Goal: Task Accomplishment & Management: Manage account settings

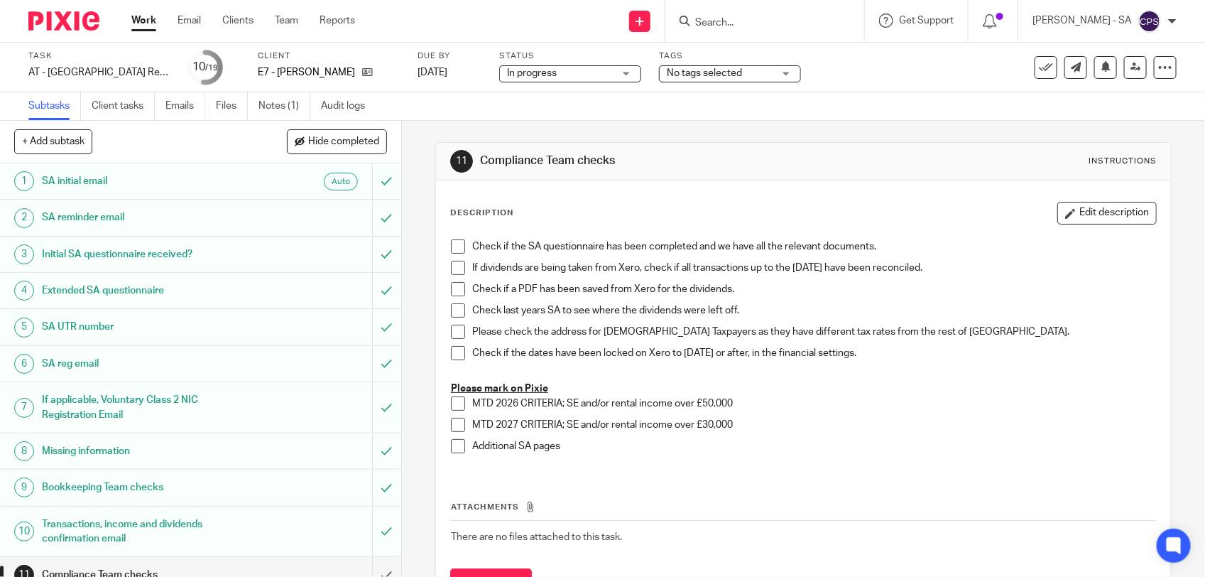
scroll to position [266, 0]
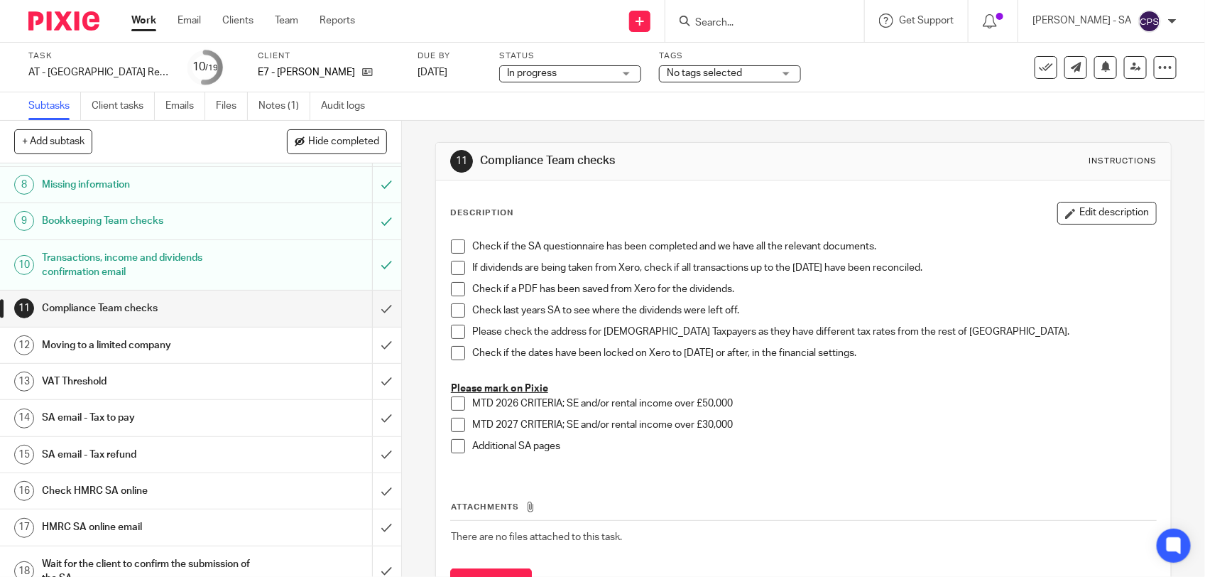
drag, startPoint x: 132, startPoint y: 420, endPoint x: 84, endPoint y: 420, distance: 48.3
click at [132, 420] on h1 "SA email - Tax to pay" at bounding box center [147, 417] width 211 height 21
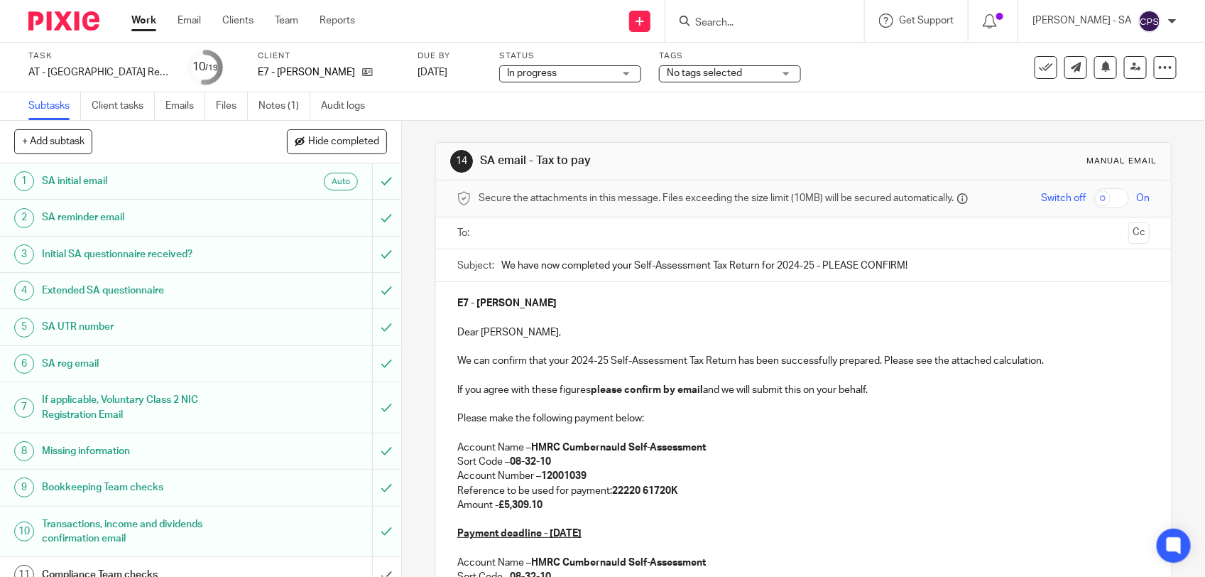
scroll to position [89, 0]
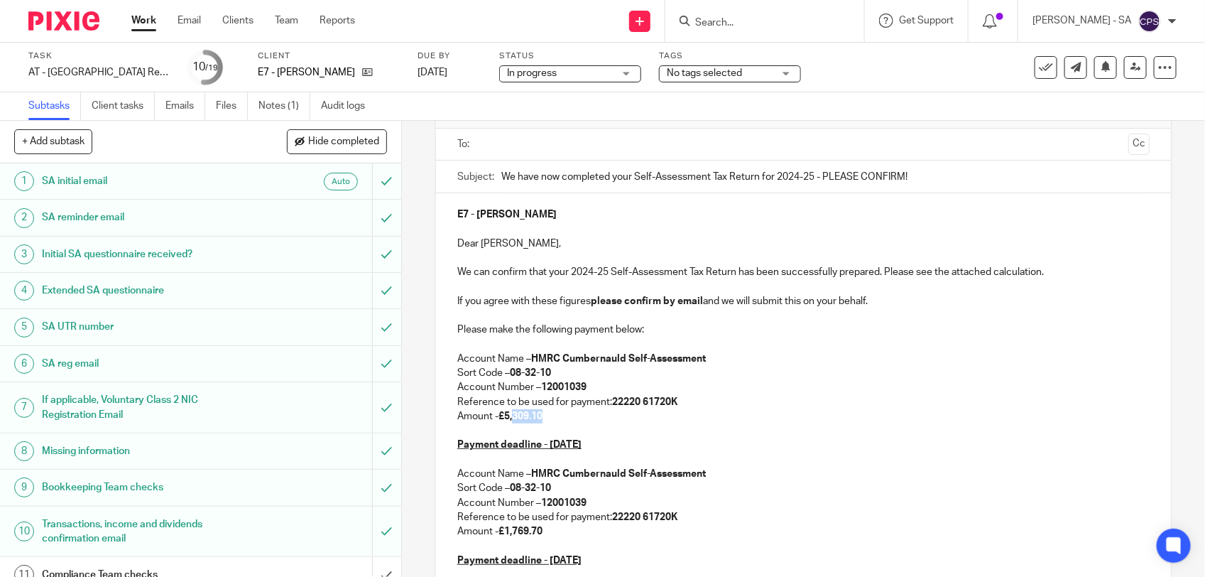
drag, startPoint x: 505, startPoint y: 417, endPoint x: 537, endPoint y: 416, distance: 32.0
click at [537, 416] on strong "£5,309.10" at bounding box center [521, 416] width 44 height 10
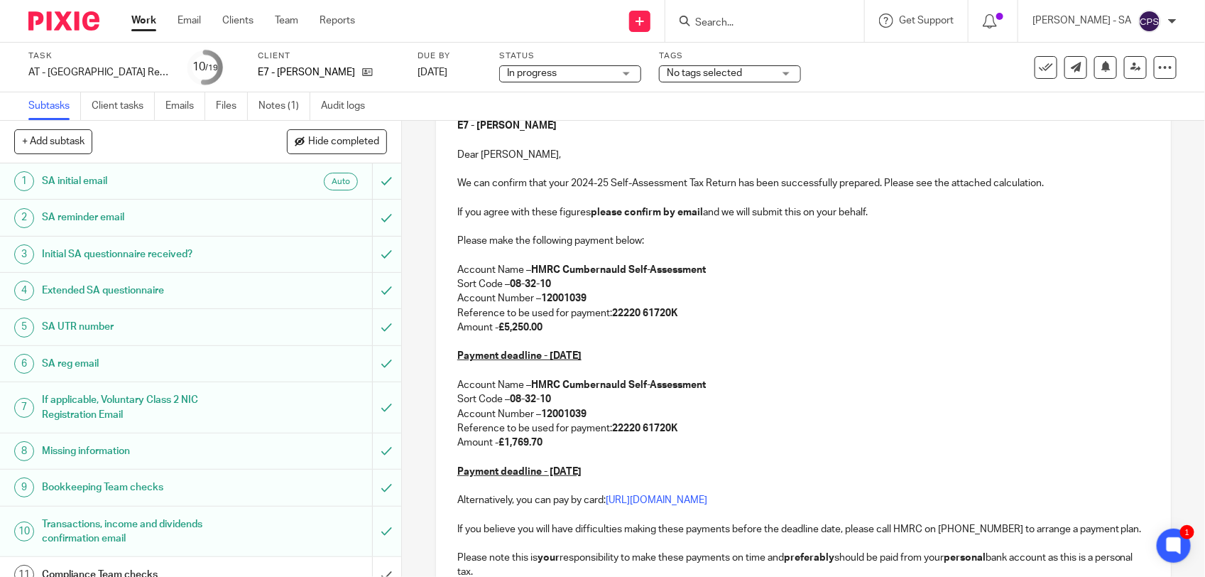
drag, startPoint x: 515, startPoint y: 445, endPoint x: 545, endPoint y: 445, distance: 30.5
click at [545, 445] on p "Amount - £1,769.70" at bounding box center [803, 442] width 692 height 14
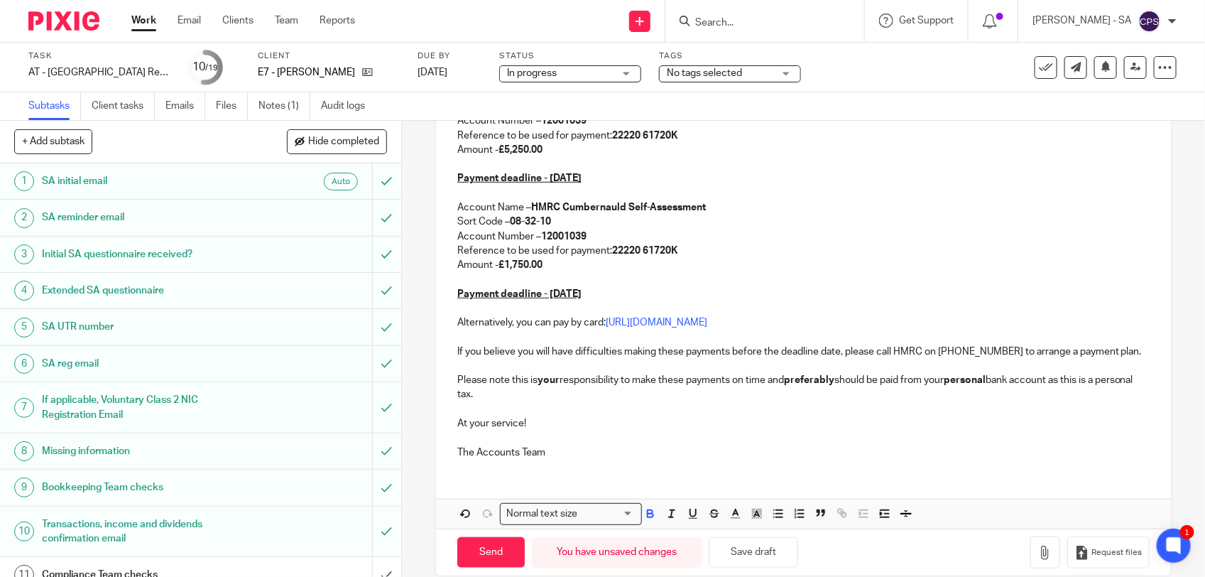
scroll to position [392, 0]
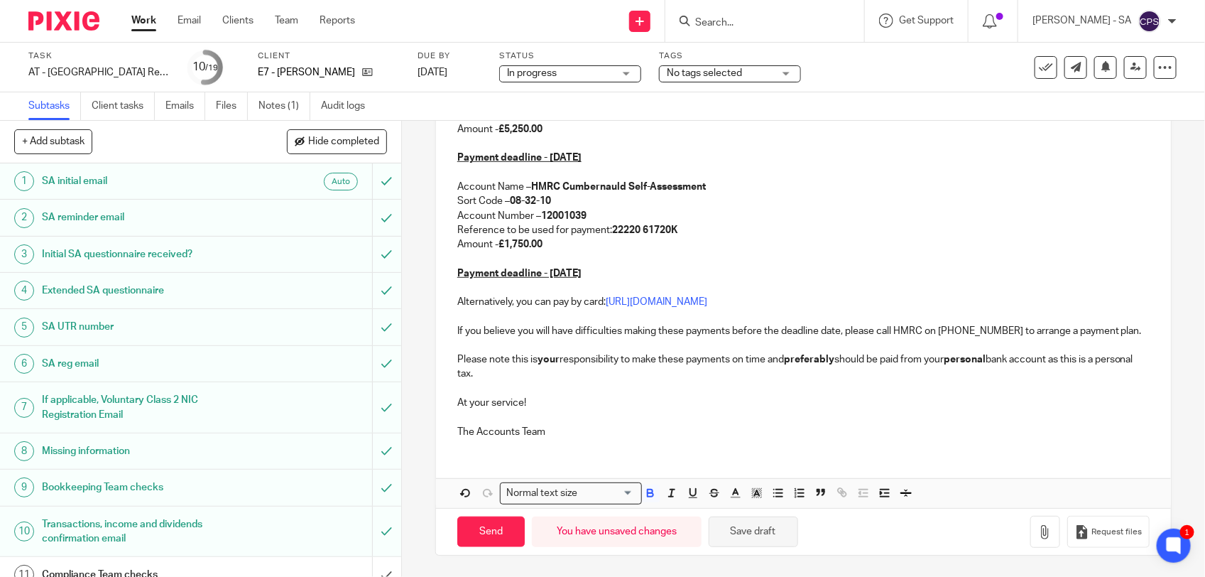
click at [742, 536] on button "Save draft" at bounding box center [753, 531] width 89 height 31
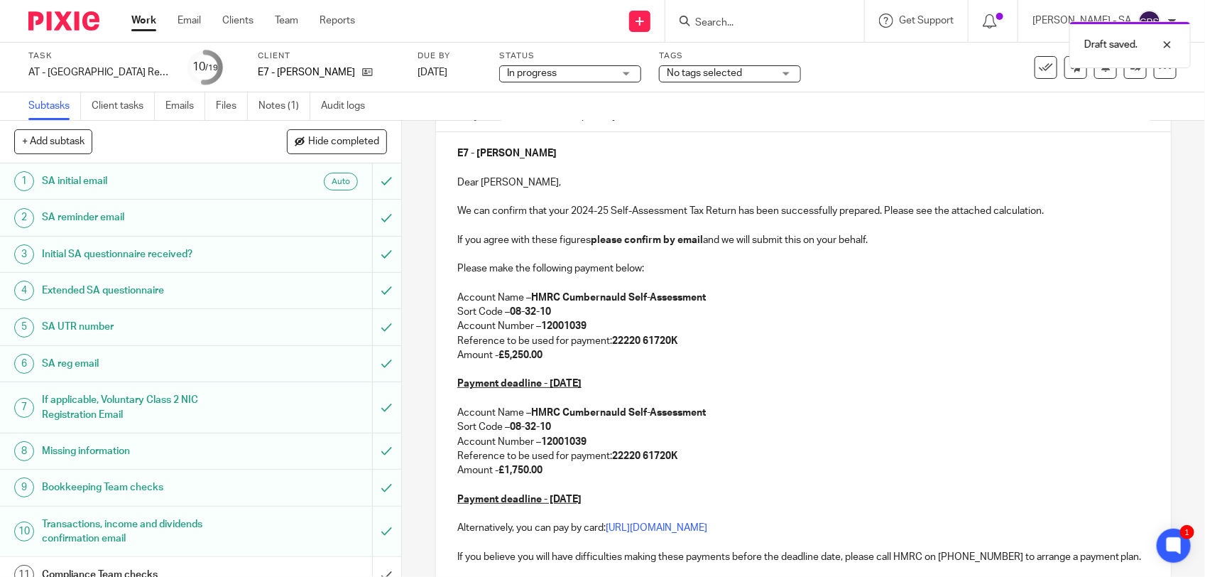
scroll to position [126, 0]
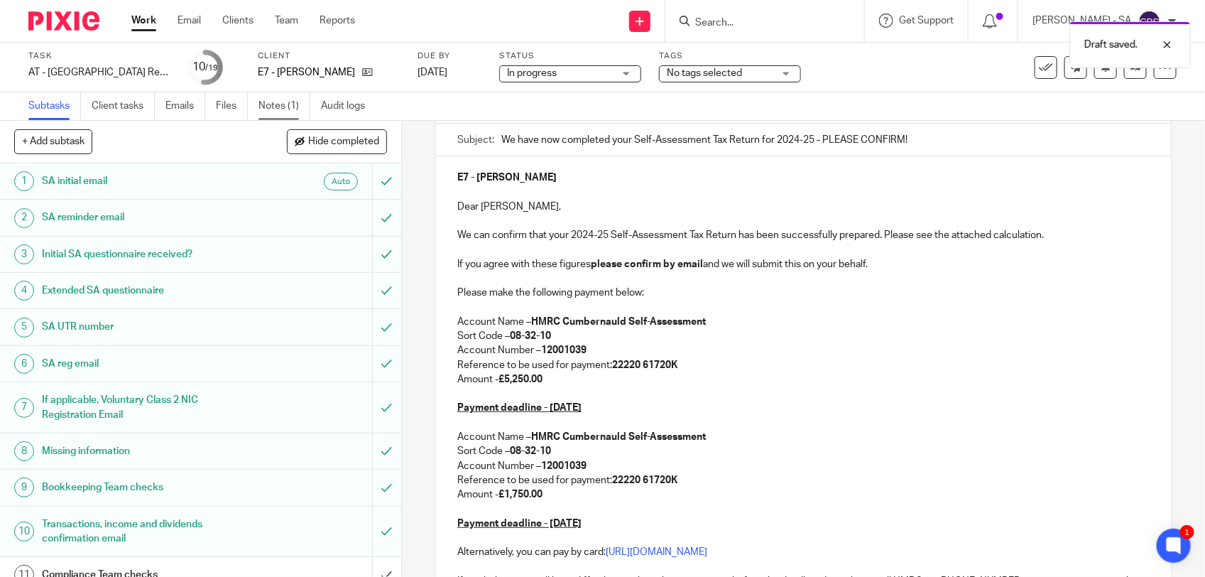
click at [284, 108] on link "Notes (1)" at bounding box center [285, 106] width 52 height 28
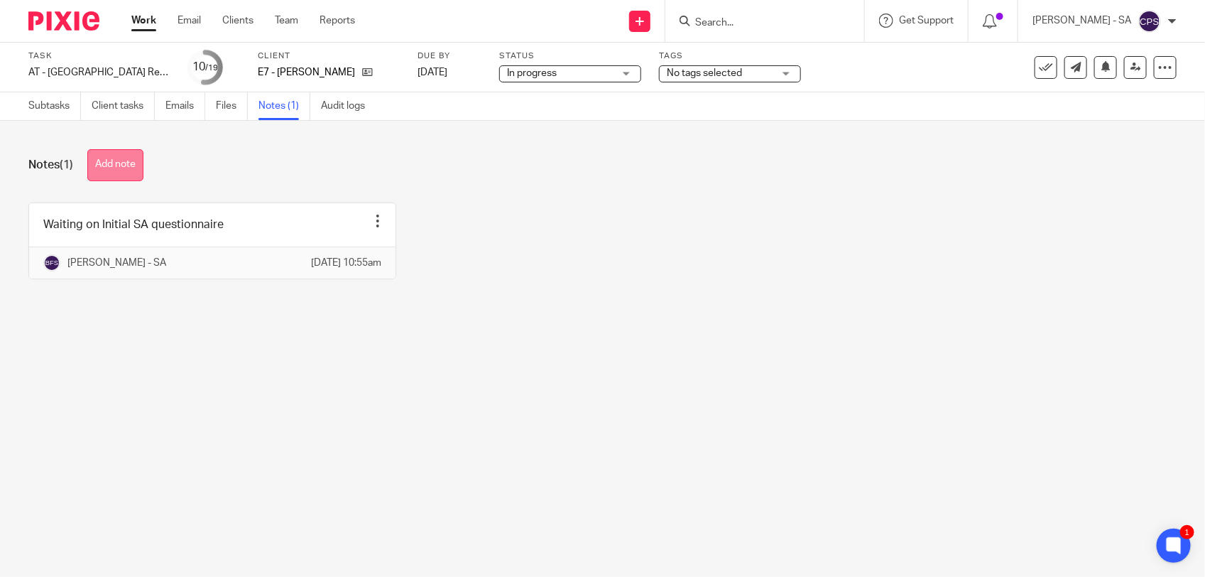
click at [103, 163] on button "Add note" at bounding box center [115, 165] width 56 height 32
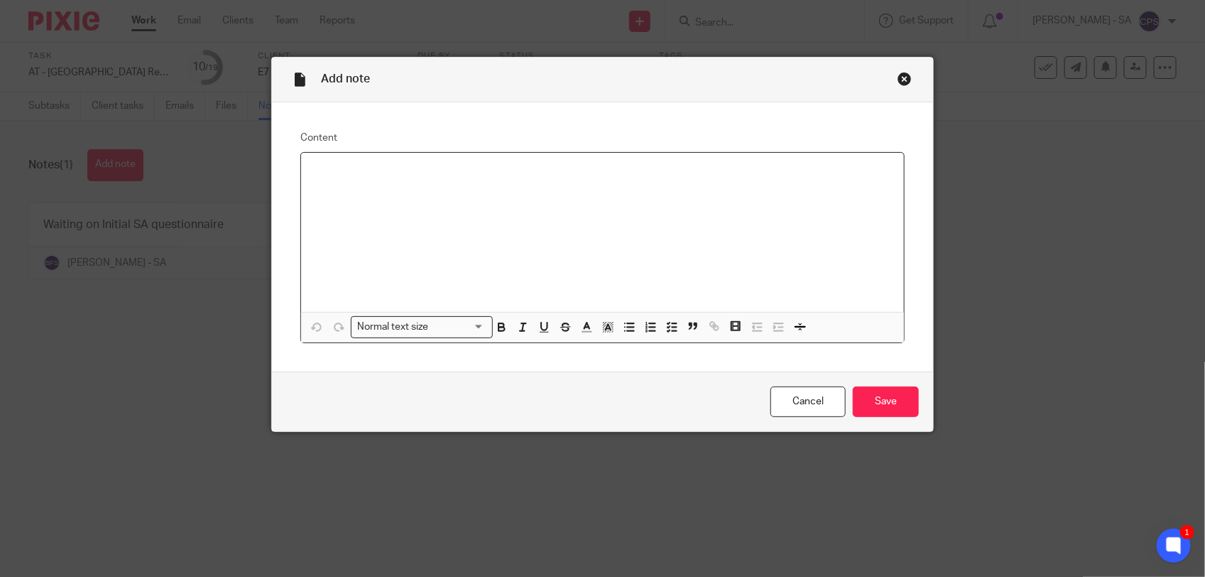
paste div
click at [357, 173] on p "Please check SA and send to the client." at bounding box center [603, 171] width 580 height 14
drag, startPoint x: 307, startPoint y: 173, endPoint x: 487, endPoint y: 168, distance: 179.8
click at [487, 168] on p "Please review SA and send to the client." at bounding box center [603, 171] width 580 height 14
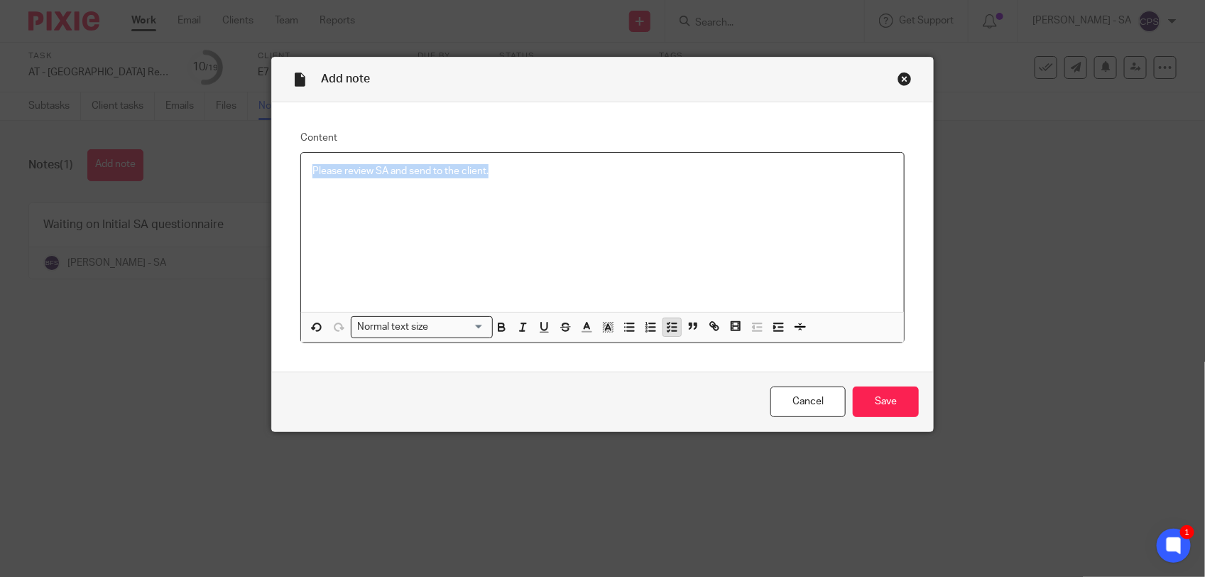
click at [665, 327] on icon "button" at bounding box center [671, 326] width 13 height 13
click at [559, 190] on p at bounding box center [603, 192] width 580 height 14
click at [867, 405] on input "Save" at bounding box center [886, 401] width 66 height 31
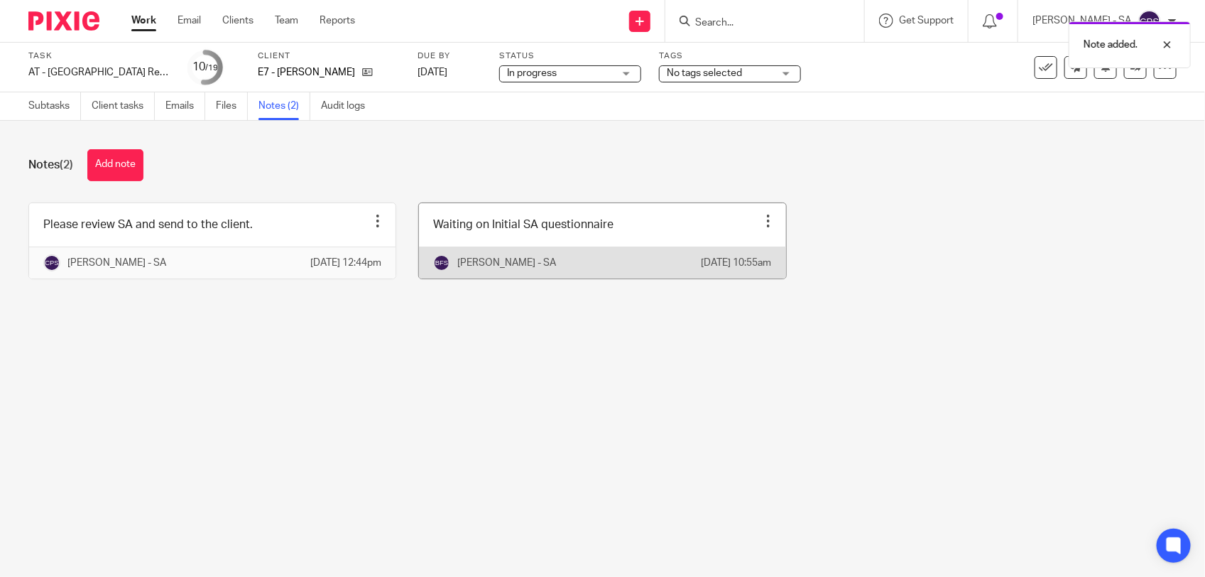
click at [528, 236] on link at bounding box center [602, 240] width 366 height 75
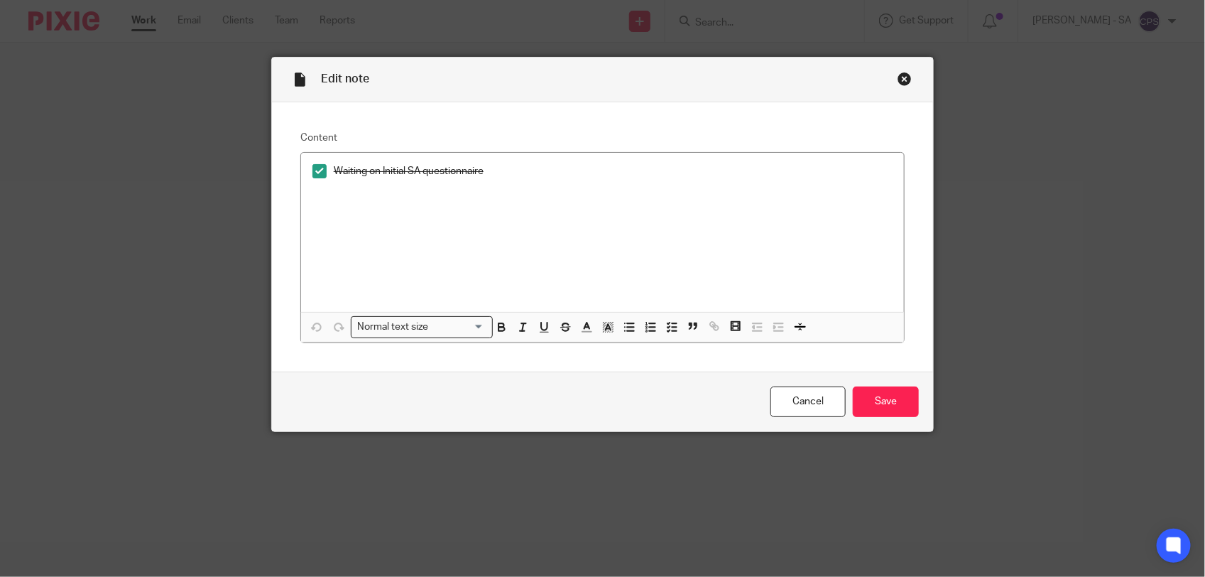
click at [900, 82] on div "Close this dialog window" at bounding box center [905, 79] width 14 height 14
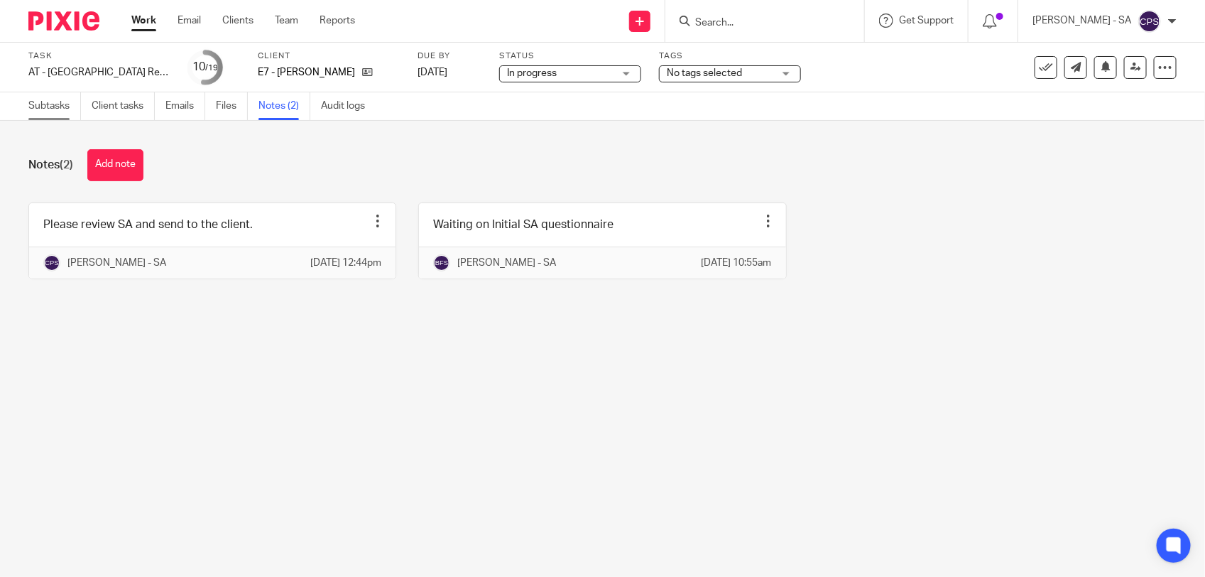
click at [46, 105] on link "Subtasks" at bounding box center [54, 106] width 53 height 28
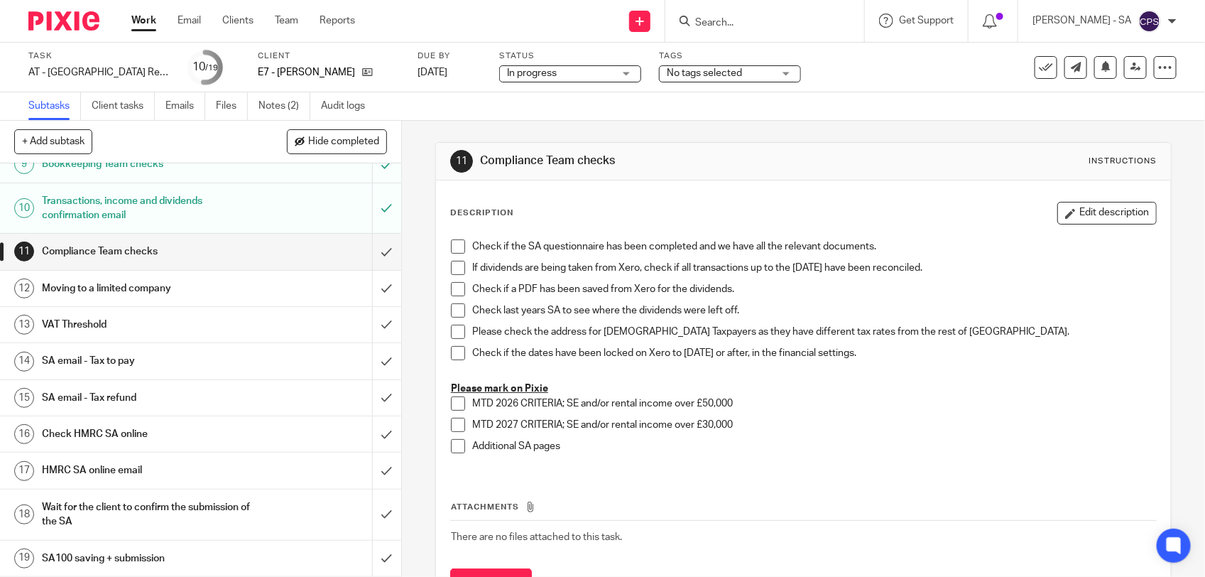
scroll to position [327, 0]
click at [157, 350] on h1 "SA email - Tax to pay" at bounding box center [147, 360] width 211 height 21
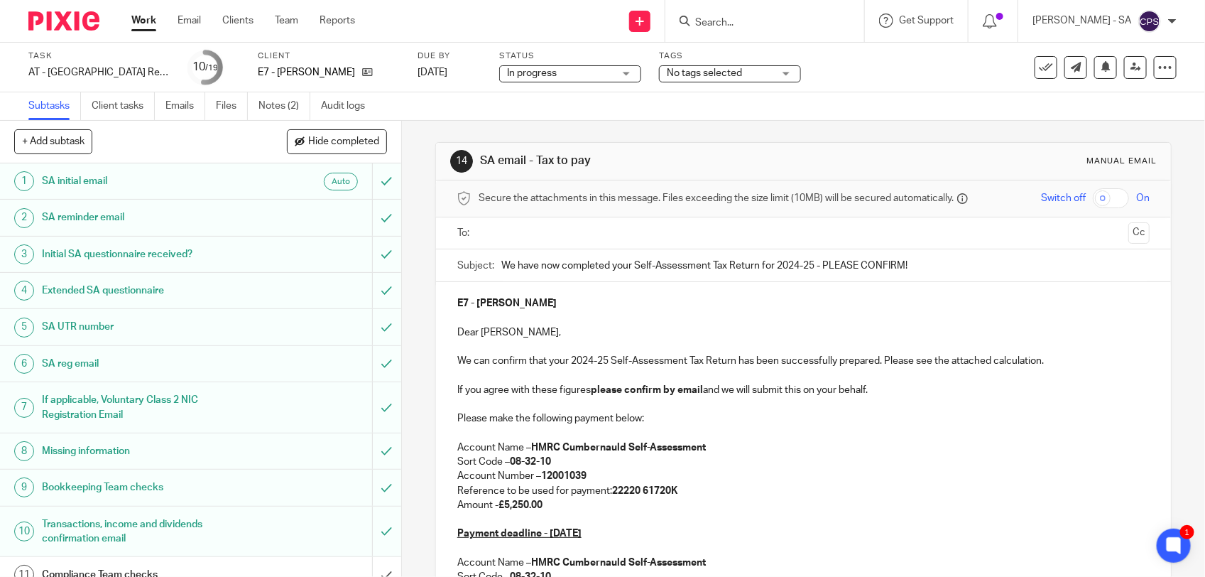
click at [588, 72] on span "In progress" at bounding box center [560, 73] width 107 height 15
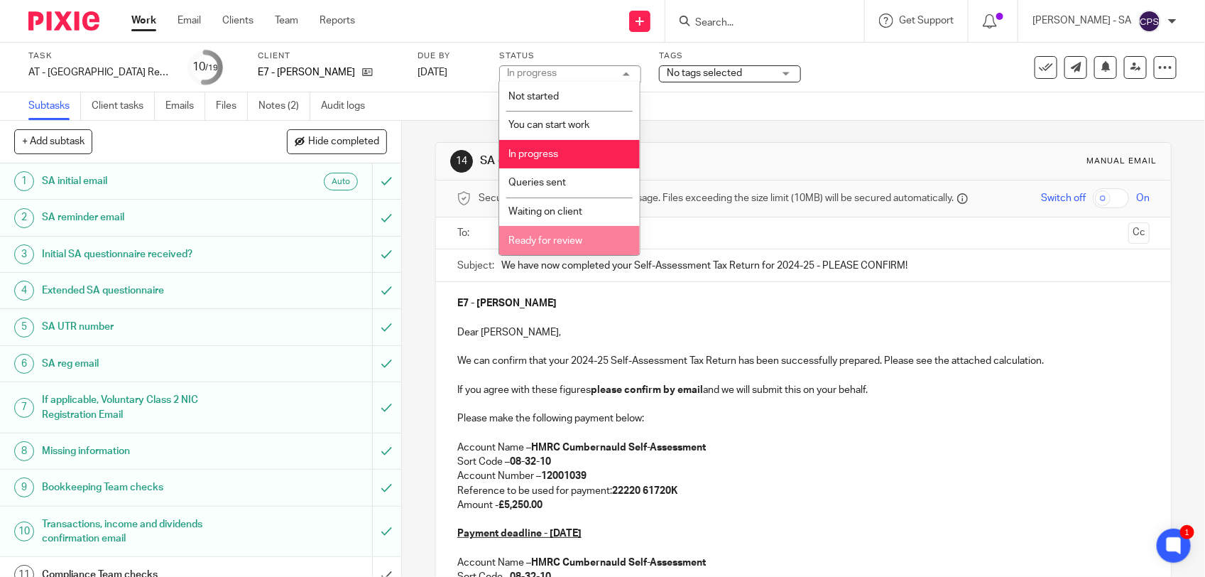
click at [531, 240] on span "Ready for review" at bounding box center [546, 241] width 74 height 10
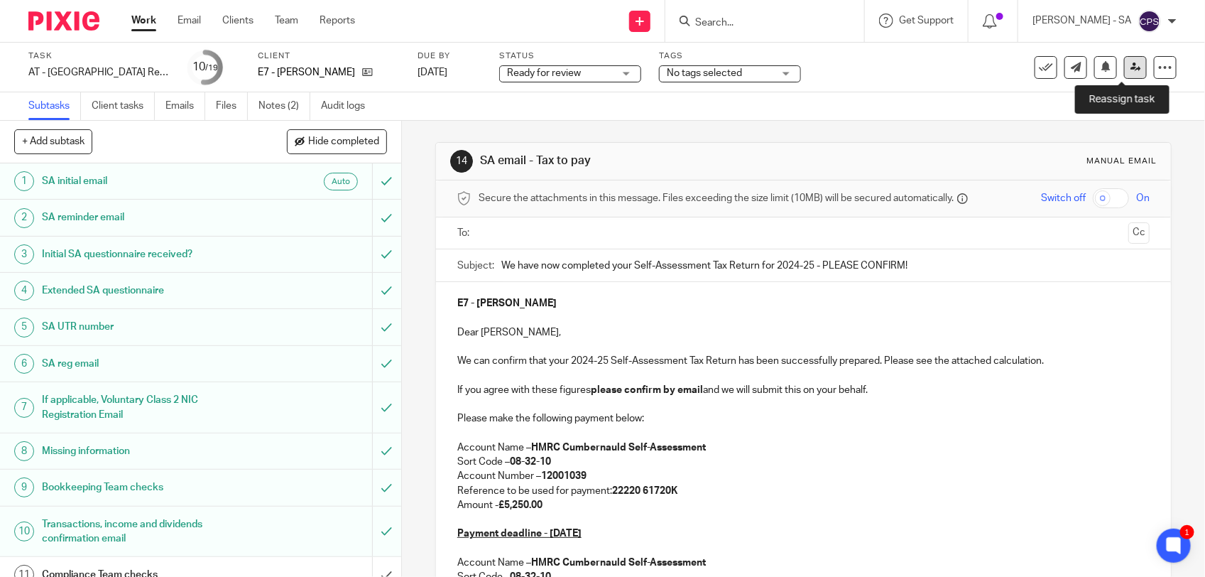
click at [1131, 69] on icon at bounding box center [1136, 67] width 11 height 11
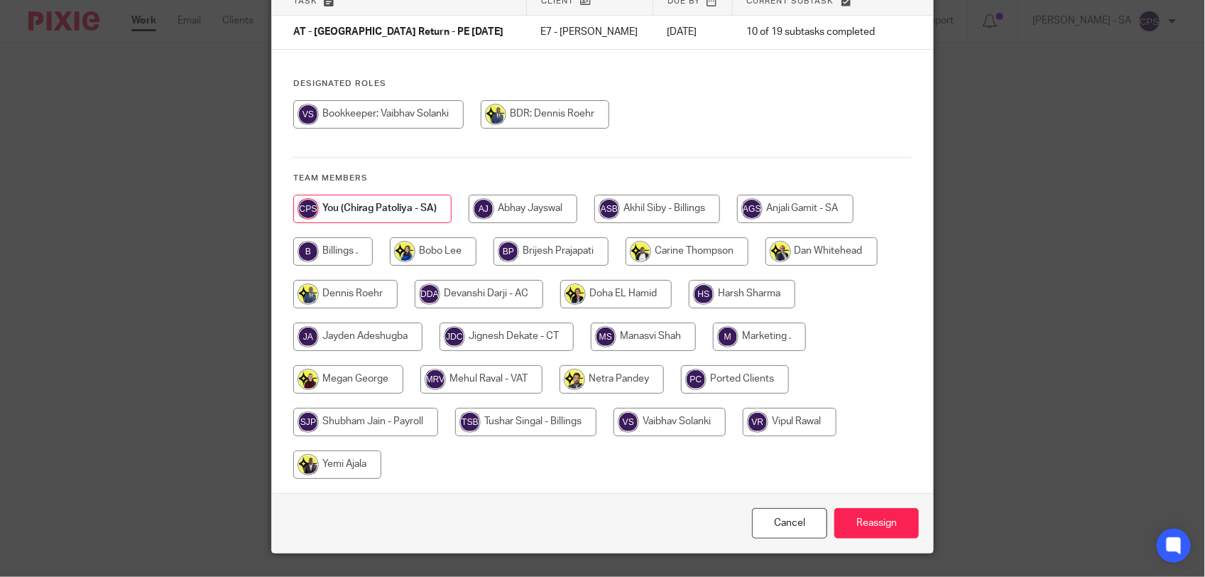
scroll to position [149, 0]
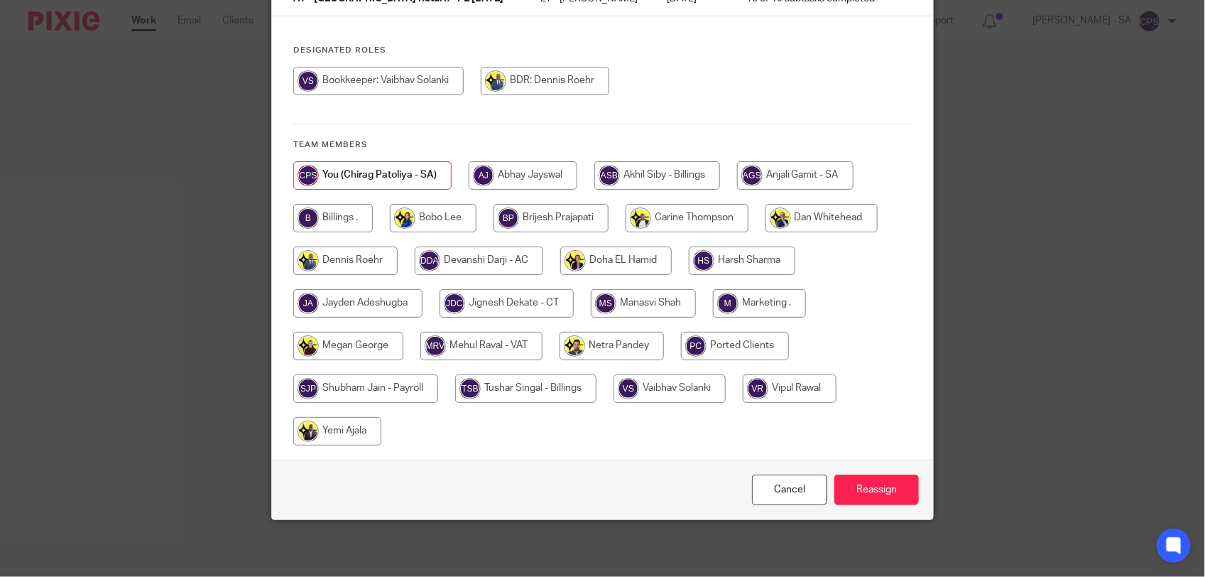
click at [595, 342] on input "radio" at bounding box center [612, 346] width 104 height 28
radio input "true"
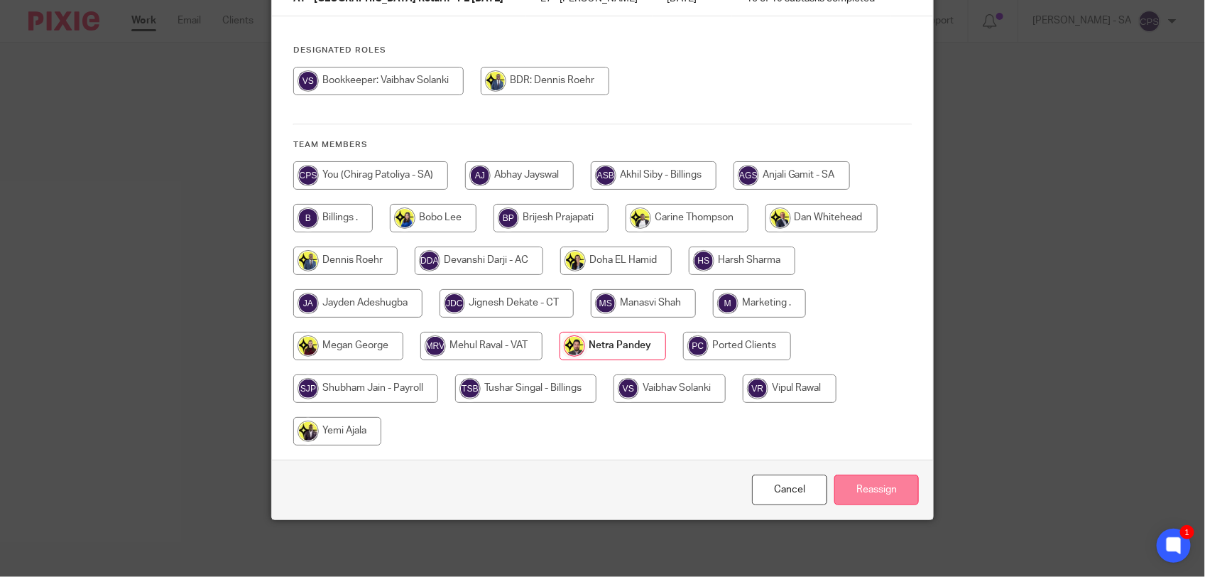
click at [869, 491] on input "Reassign" at bounding box center [877, 489] width 85 height 31
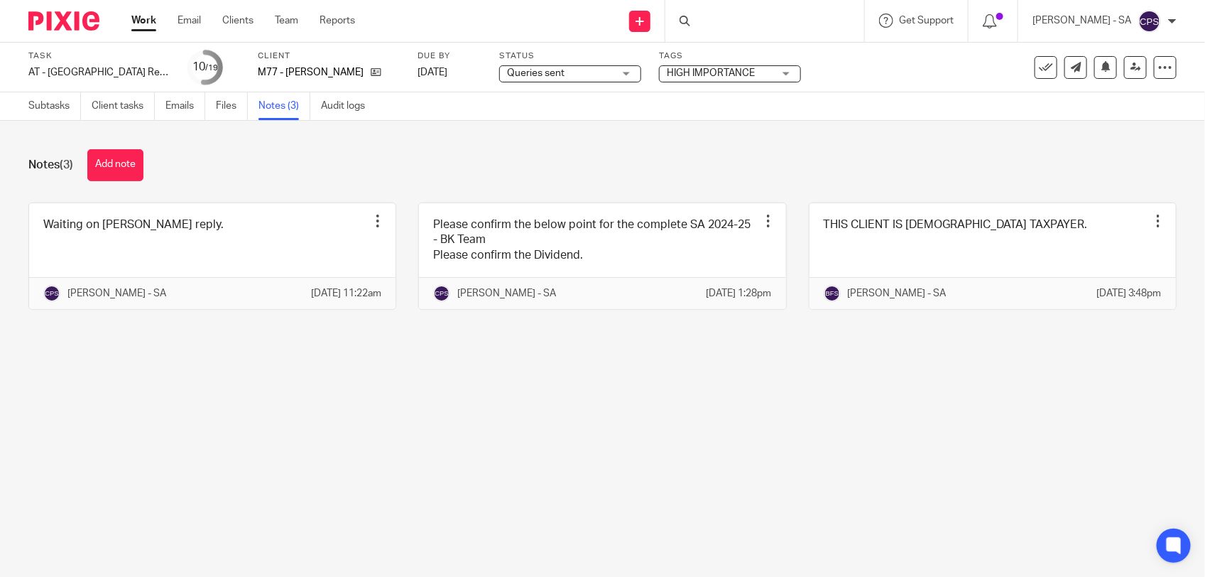
click at [108, 158] on button "Add note" at bounding box center [115, 165] width 56 height 32
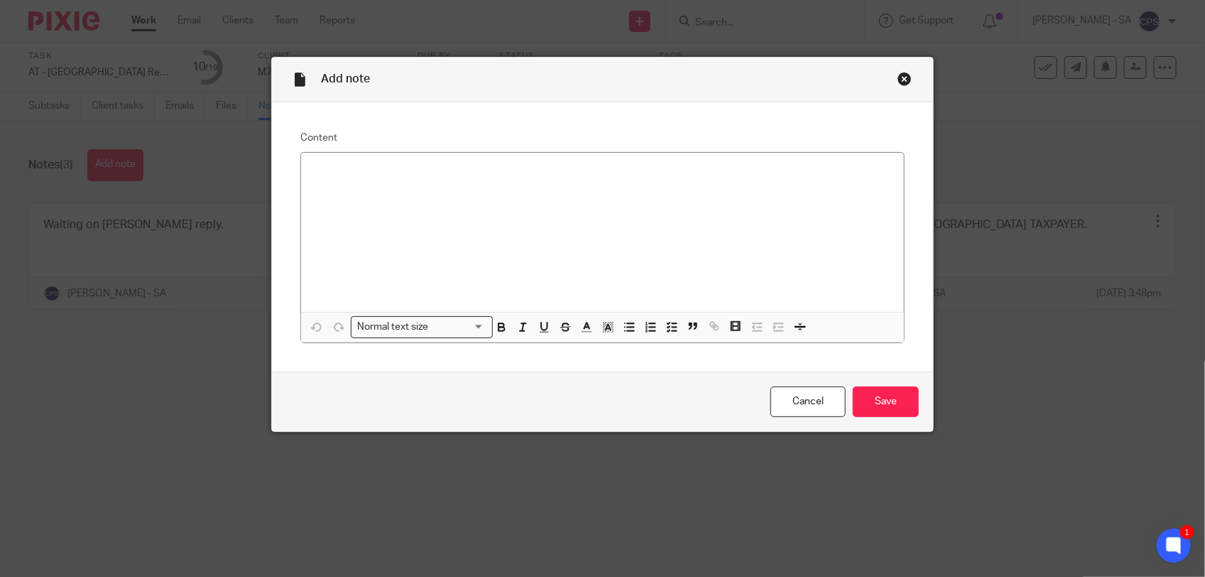
click at [903, 77] on div "Close this dialog window" at bounding box center [905, 79] width 14 height 14
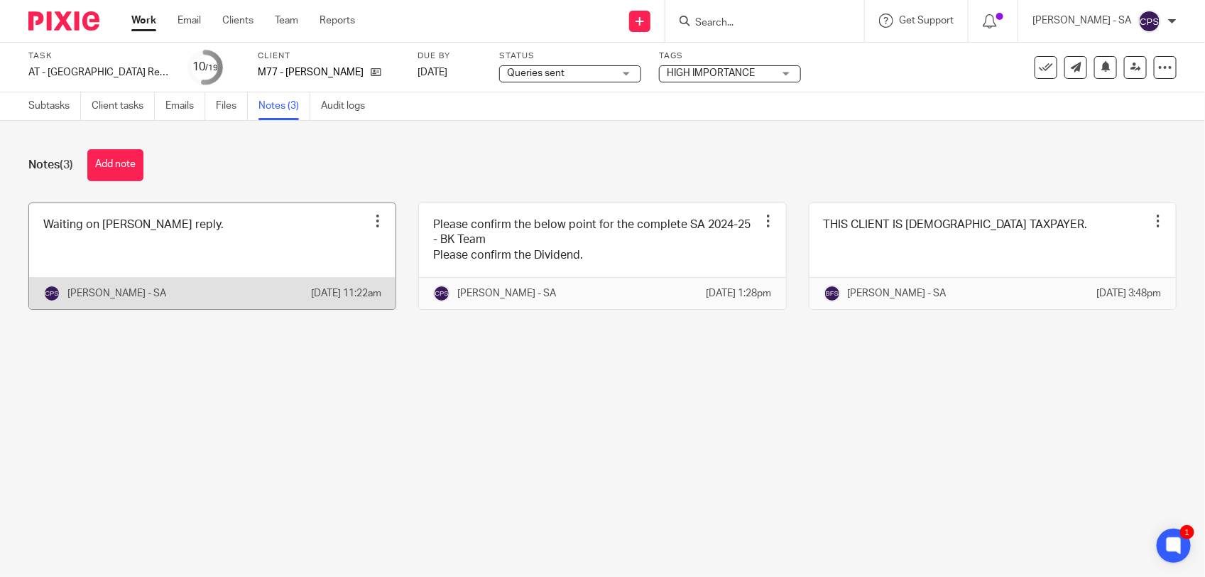
click at [200, 246] on link at bounding box center [212, 256] width 366 height 106
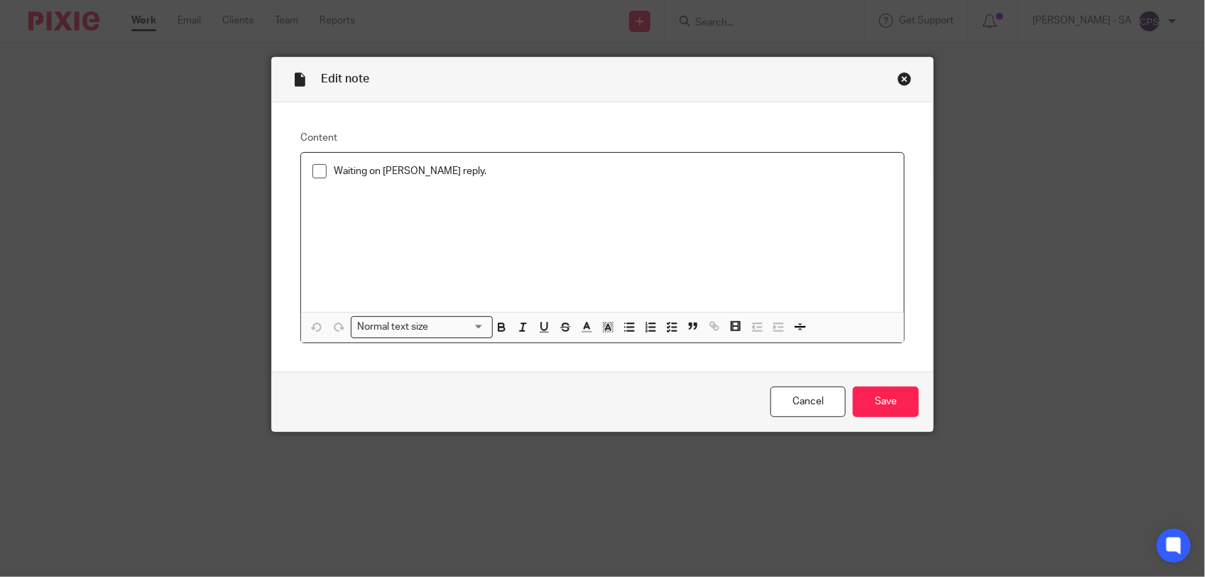
drag, startPoint x: 375, startPoint y: 171, endPoint x: 380, endPoint y: 183, distance: 13.1
click at [375, 173] on p "Waiting on [PERSON_NAME] reply." at bounding box center [613, 171] width 559 height 14
click at [485, 169] on p "Waiting on below [PERSON_NAME] reply." at bounding box center [613, 171] width 559 height 14
click at [665, 328] on icon "button" at bounding box center [671, 326] width 13 height 13
click at [345, 207] on p at bounding box center [613, 207] width 559 height 14
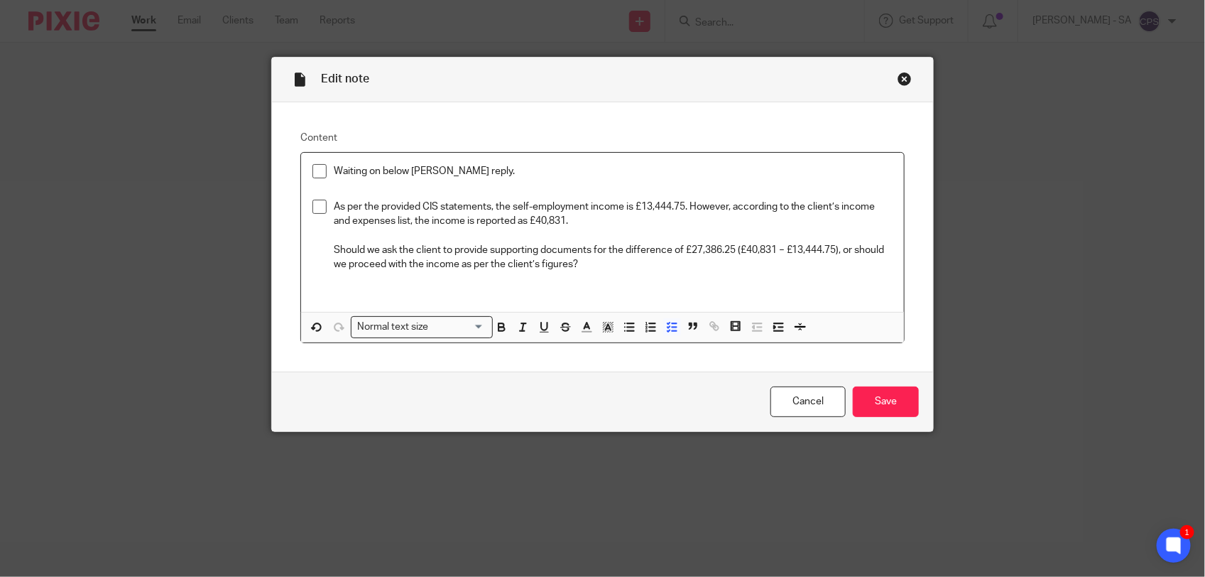
click at [363, 239] on p at bounding box center [613, 236] width 559 height 14
click at [868, 391] on input "Save" at bounding box center [886, 401] width 66 height 31
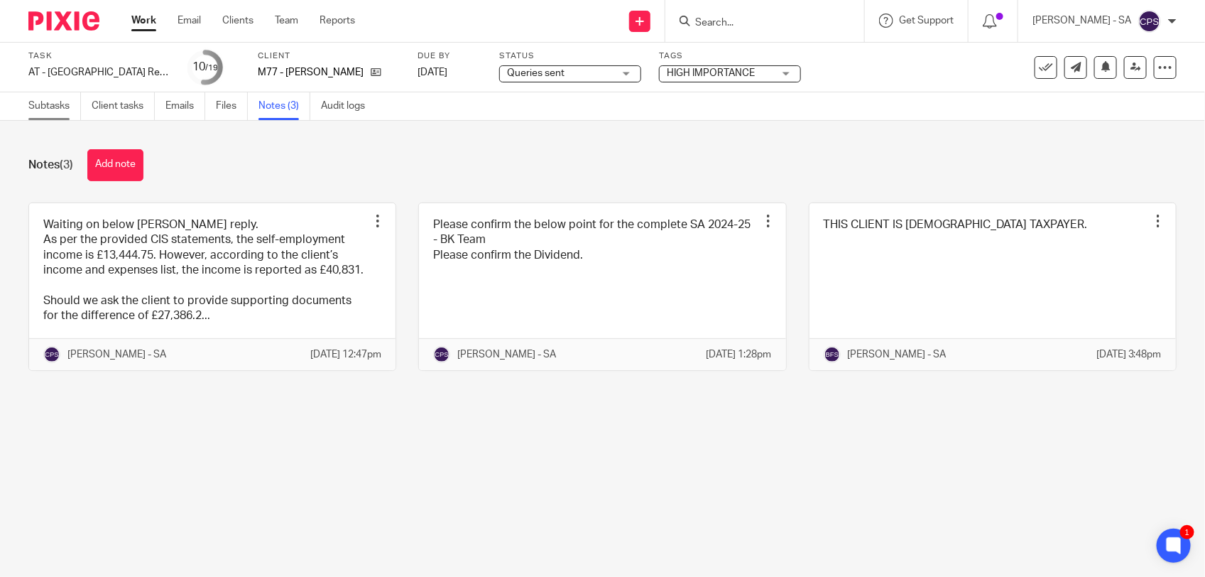
click at [51, 107] on link "Subtasks" at bounding box center [54, 106] width 53 height 28
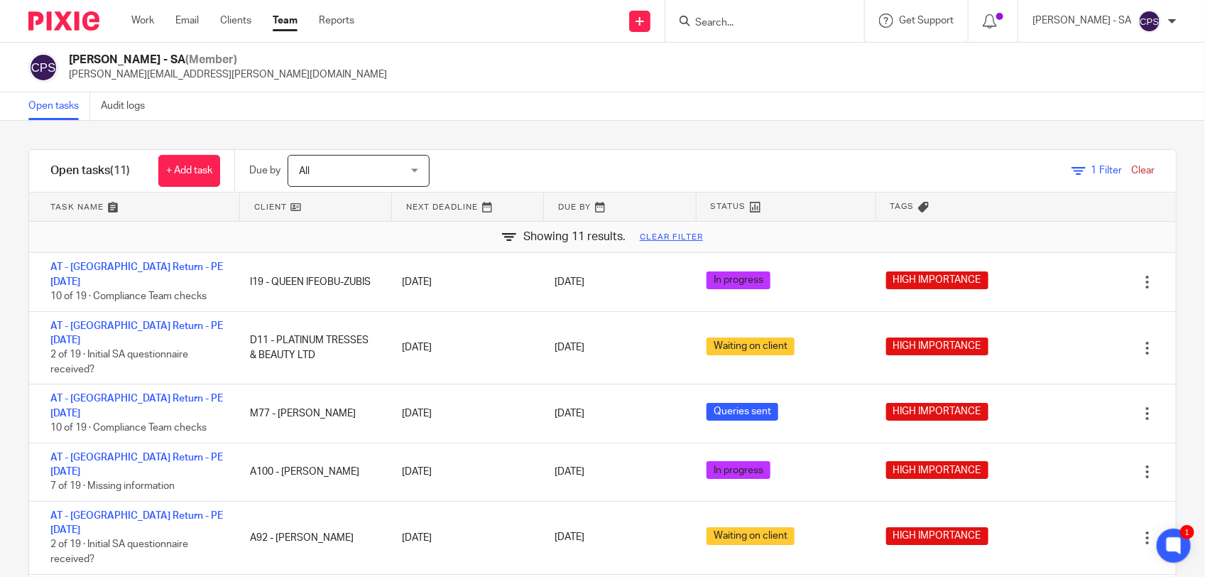
click at [1131, 169] on link "Clear" at bounding box center [1142, 170] width 23 height 10
